Goal: Find contact information: Find contact information

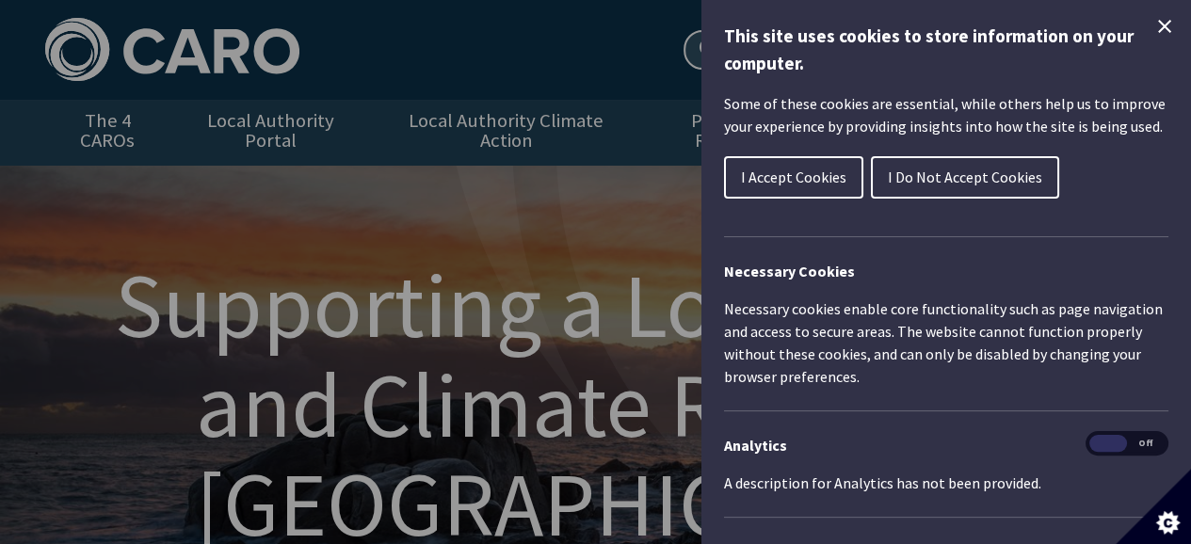
click at [802, 178] on span "I Accept Cookies" at bounding box center [793, 177] width 105 height 19
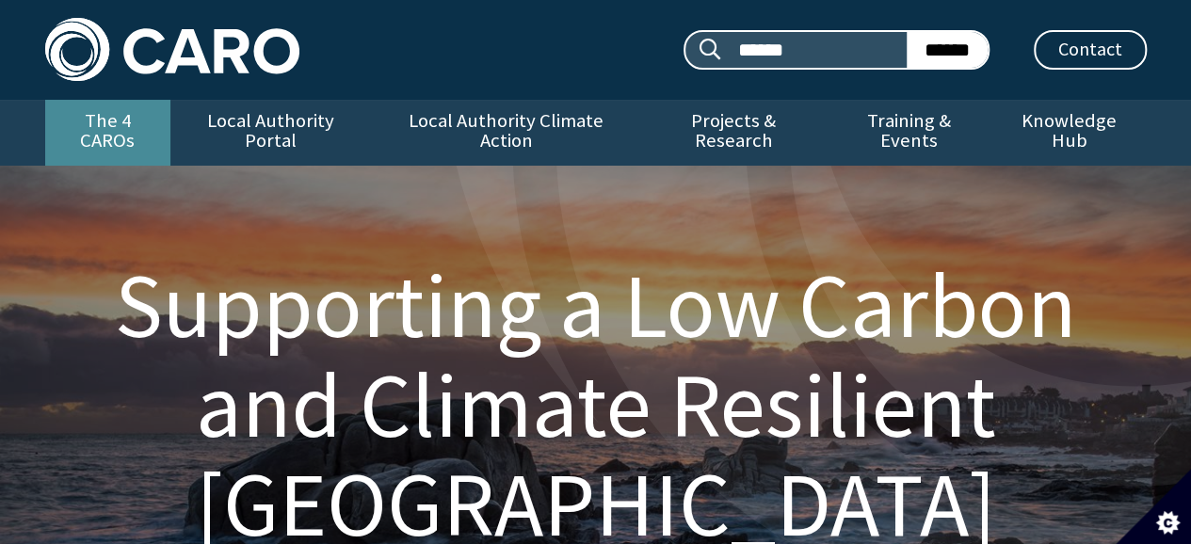
click at [139, 127] on link "The 4 CAROs" at bounding box center [107, 133] width 125 height 66
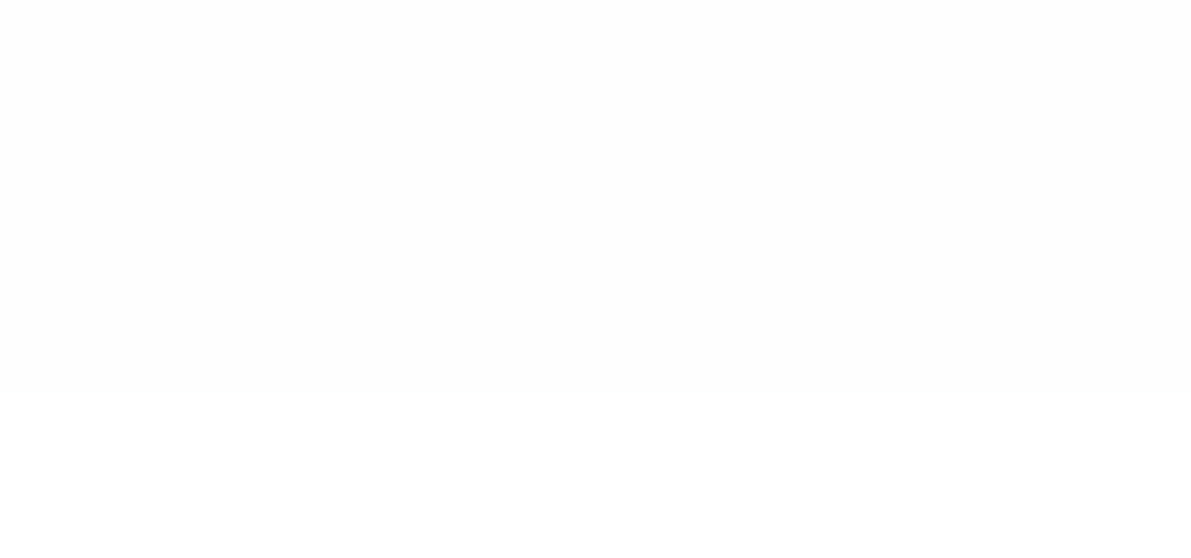
type input "******"
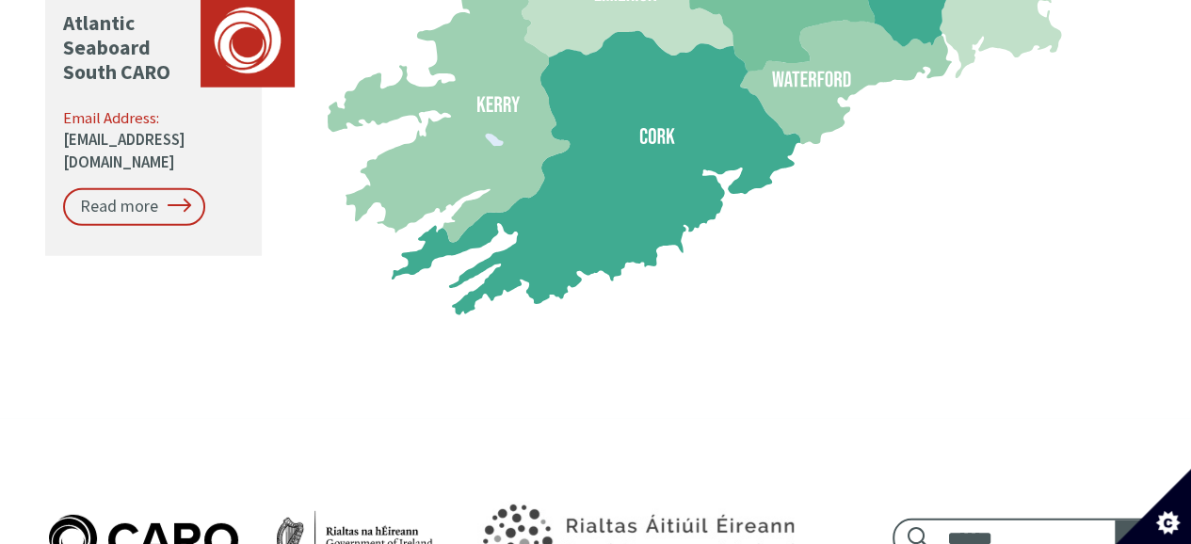
scroll to position [2071, 0]
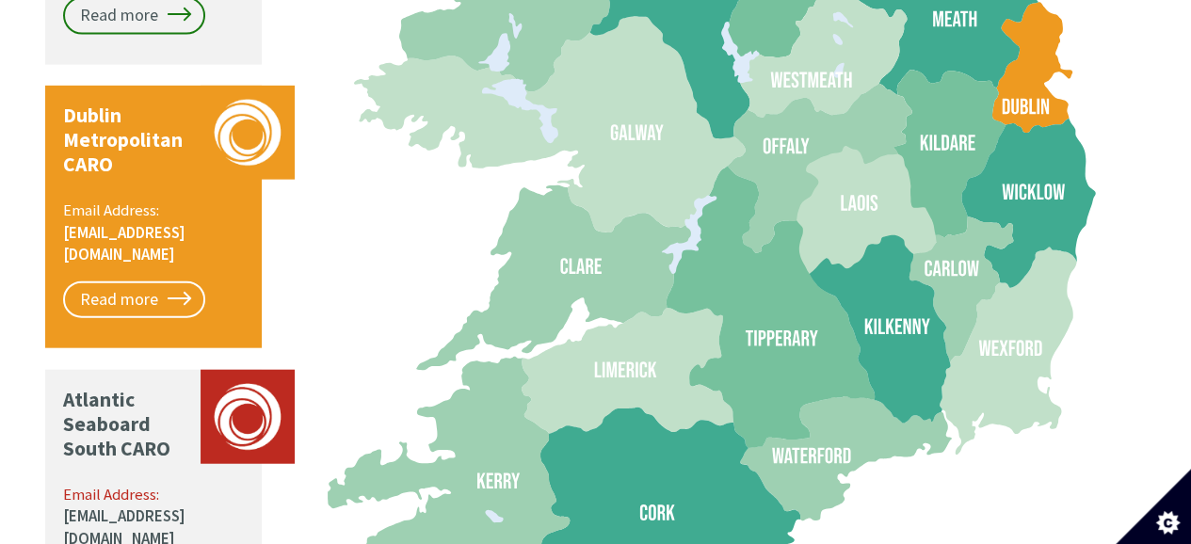
click at [167, 200] on p "Email Address: [EMAIL_ADDRESS][DOMAIN_NAME]" at bounding box center [155, 233] width 184 height 67
click at [135, 282] on link "Read more" at bounding box center [134, 301] width 142 height 38
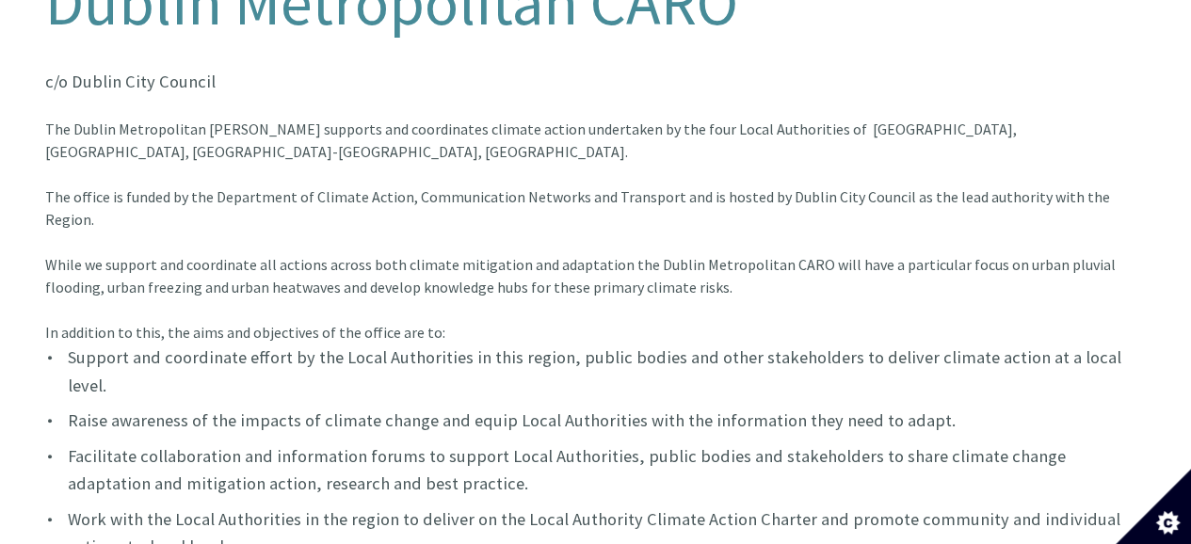
scroll to position [659, 0]
